Goal: Task Accomplishment & Management: Use online tool/utility

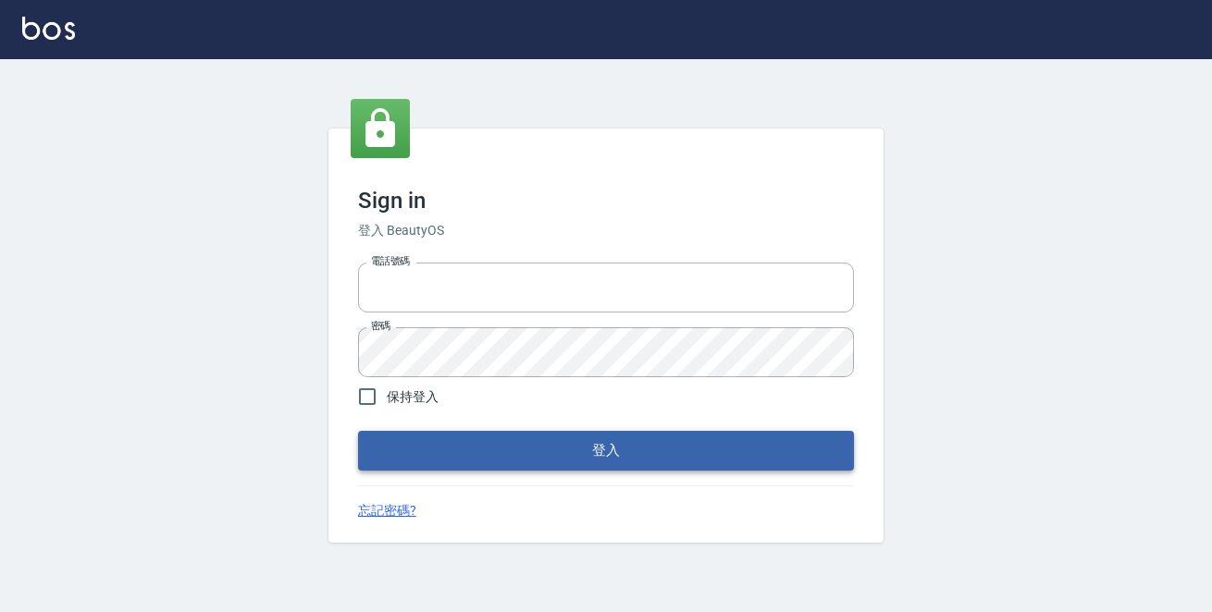
type input "0229470385"
drag, startPoint x: 565, startPoint y: 464, endPoint x: 568, endPoint y: 453, distance: 11.4
click at [568, 459] on button "登入" at bounding box center [606, 450] width 496 height 39
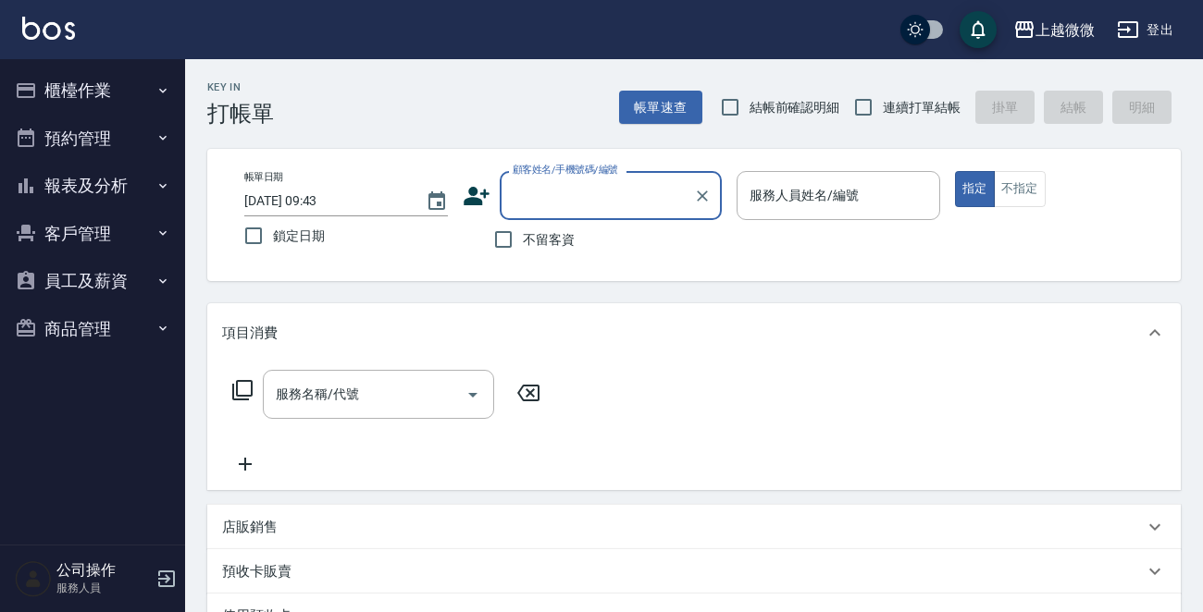
click at [82, 81] on button "櫃檯作業" at bounding box center [92, 91] width 170 height 48
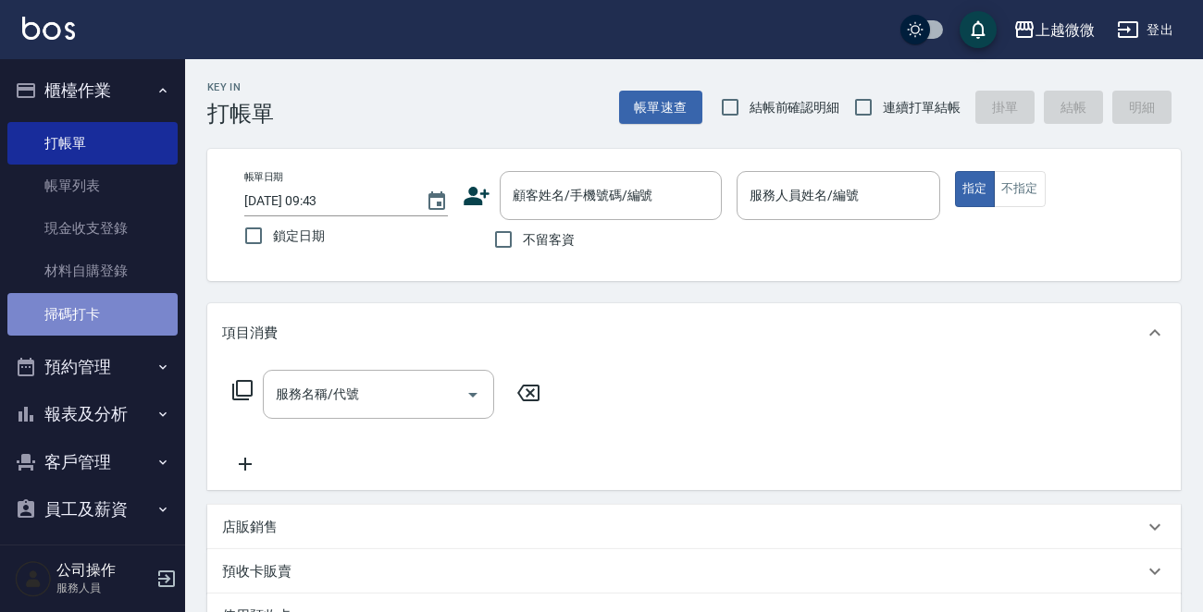
click at [125, 299] on link "掃碼打卡" at bounding box center [92, 314] width 170 height 43
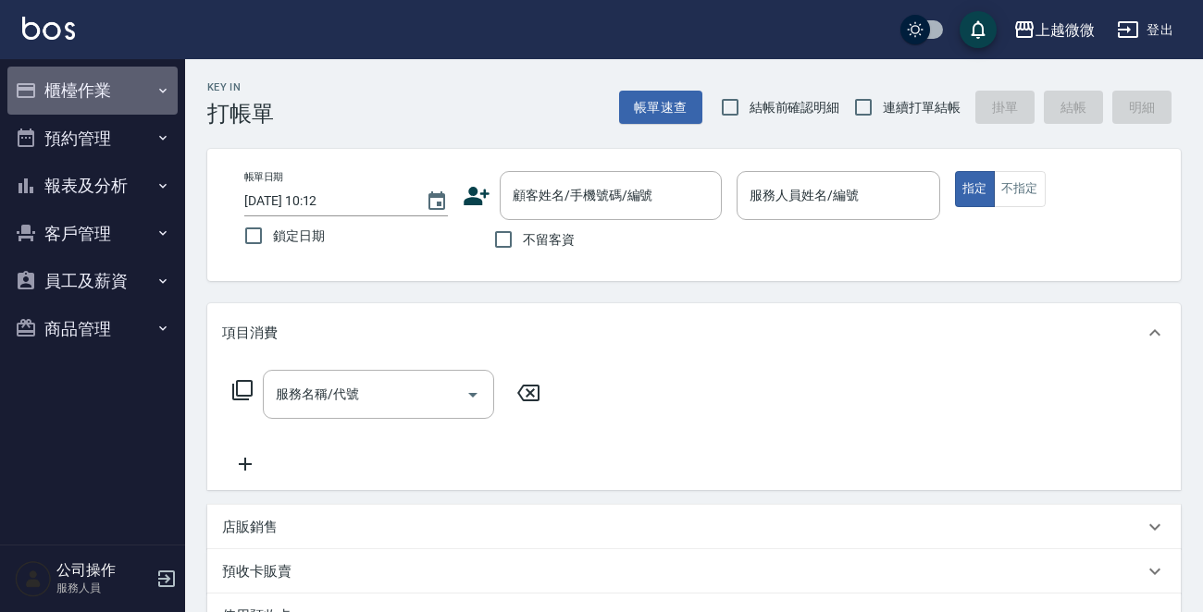
click at [158, 83] on icon "button" at bounding box center [162, 90] width 15 height 15
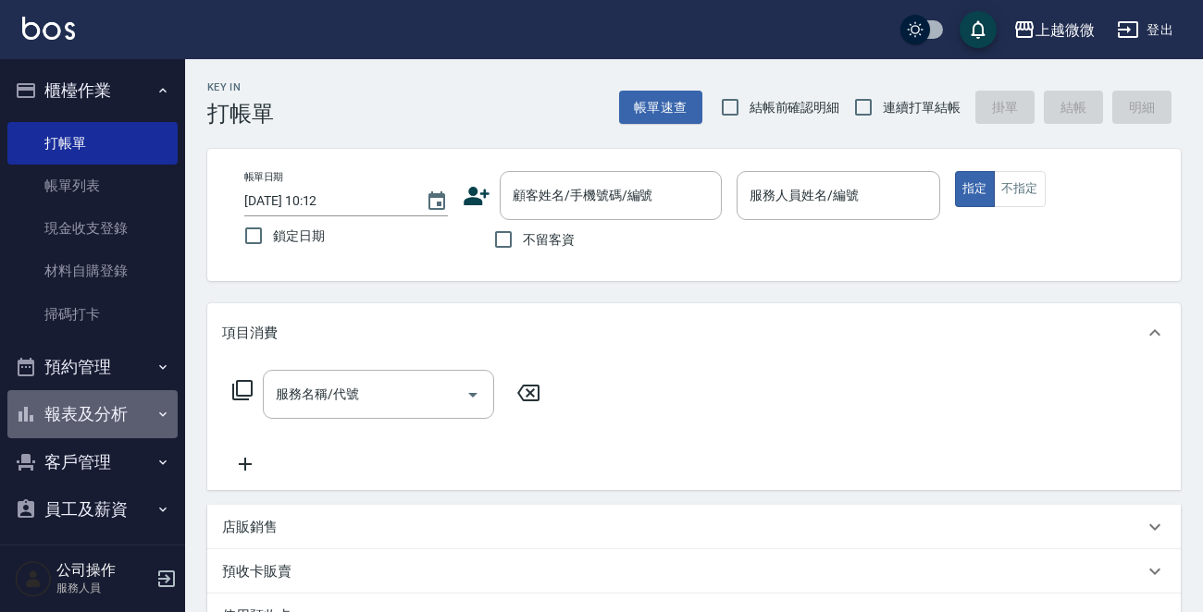
click at [160, 407] on icon "button" at bounding box center [162, 414] width 15 height 15
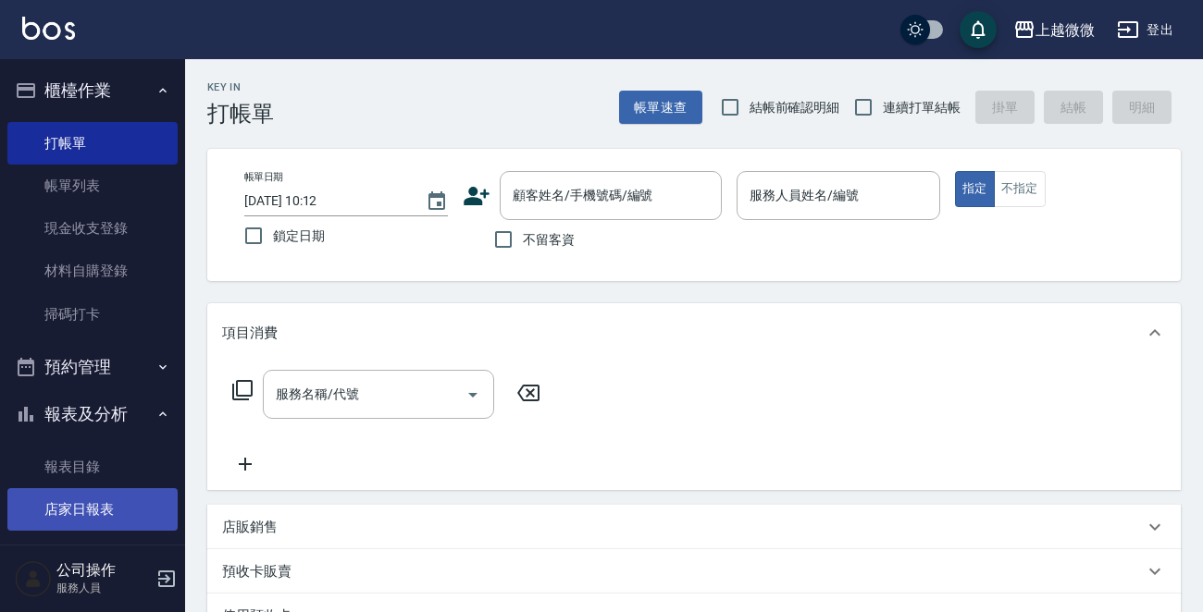
click at [115, 493] on link "店家日報表" at bounding box center [92, 509] width 170 height 43
